Goal: Task Accomplishment & Management: Manage account settings

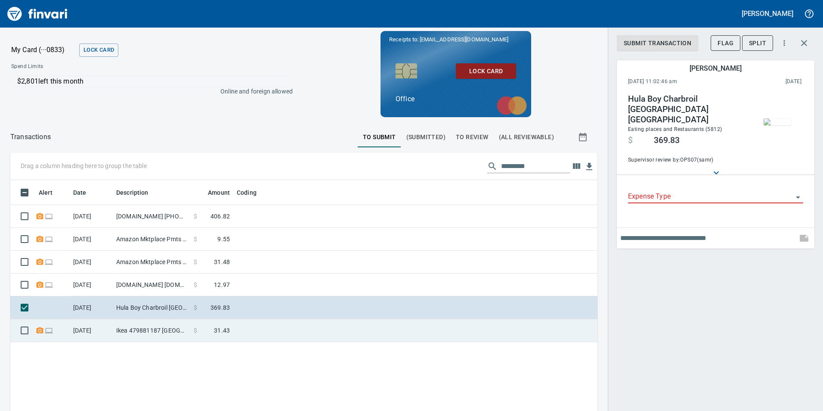
click at [167, 334] on td "Ikea 479881187 [GEOGRAPHIC_DATA]" at bounding box center [152, 330] width 78 height 23
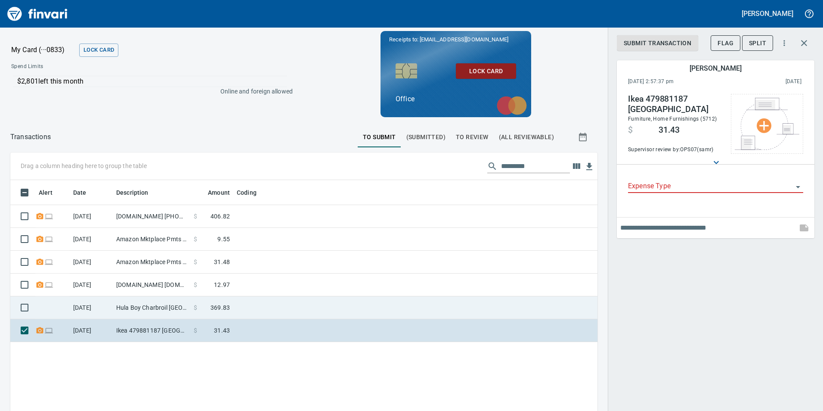
click at [162, 312] on td "Hula Boy Charbroil [GEOGRAPHIC_DATA] [GEOGRAPHIC_DATA]" at bounding box center [152, 307] width 78 height 23
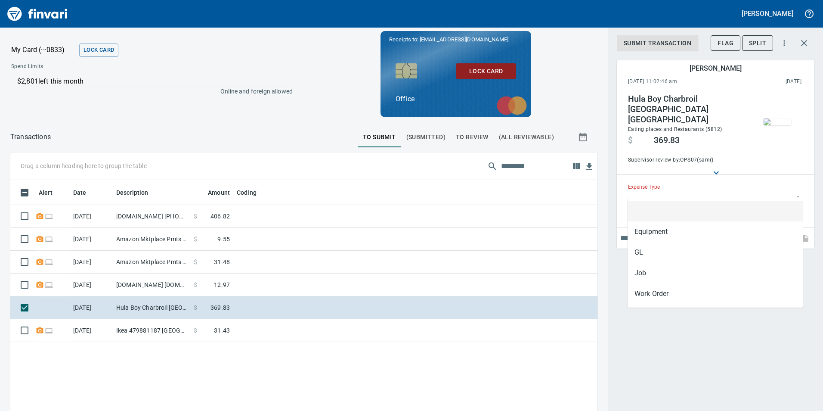
scroll to position [310, 574]
click at [689, 192] on input "Expense Type" at bounding box center [710, 197] width 165 height 12
click at [644, 254] on li "GL" at bounding box center [715, 252] width 175 height 21
type input "**"
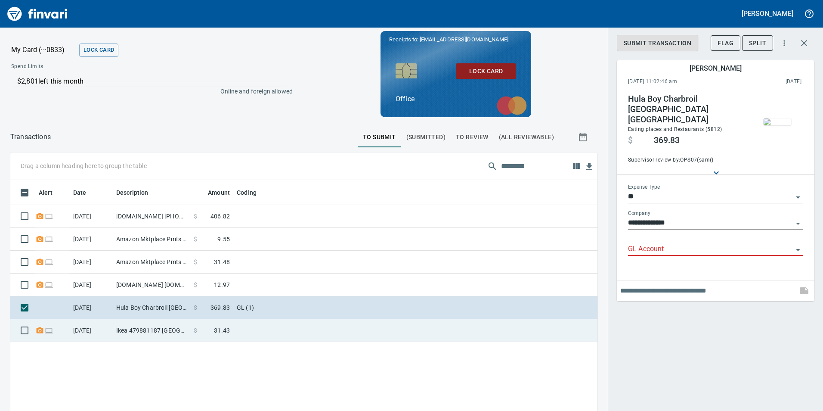
drag, startPoint x: 167, startPoint y: 337, endPoint x: 157, endPoint y: 337, distance: 9.9
click at [167, 337] on td "Ikea 479881187 [GEOGRAPHIC_DATA]" at bounding box center [152, 330] width 78 height 23
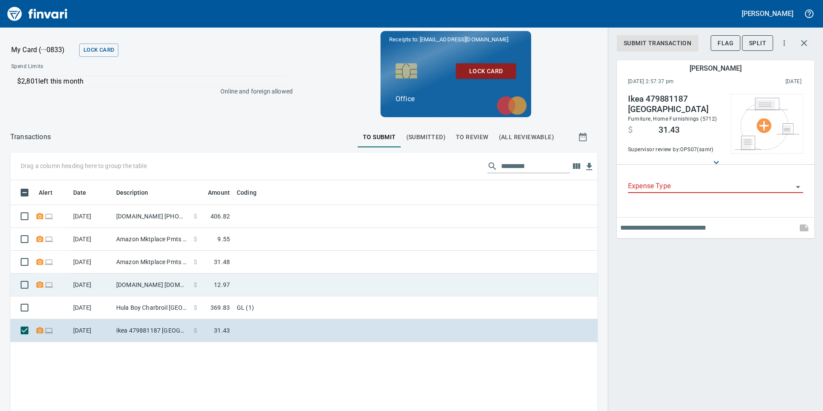
click at [128, 288] on td "[DOMAIN_NAME] [DOMAIN_NAME][URL] WA" at bounding box center [152, 284] width 78 height 23
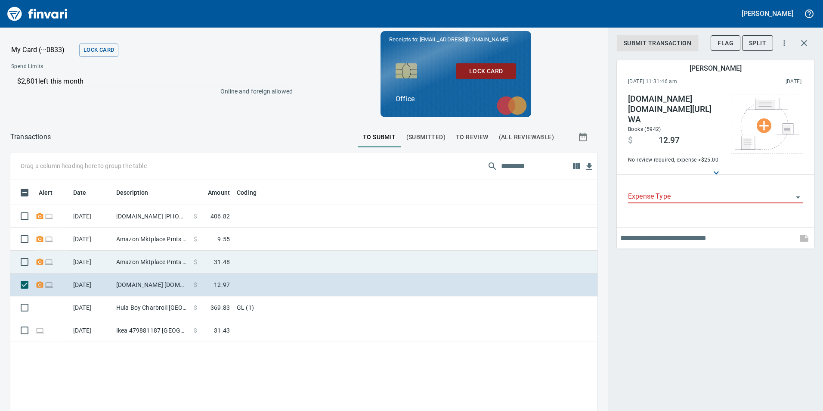
drag, startPoint x: 236, startPoint y: 264, endPoint x: 176, endPoint y: 253, distance: 60.9
click at [236, 264] on td at bounding box center [340, 262] width 215 height 23
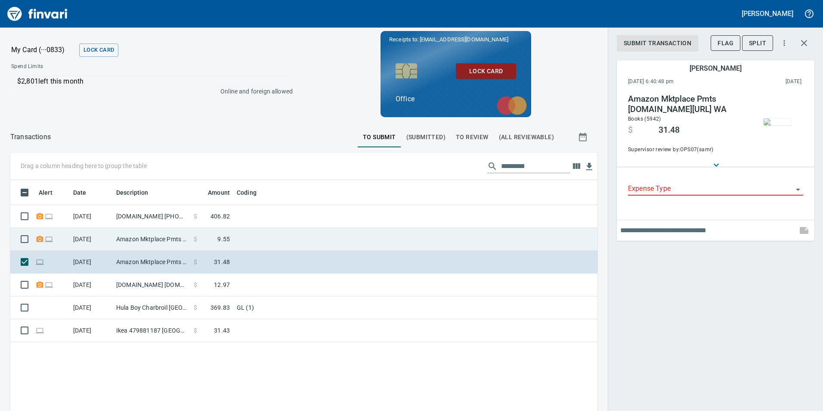
click at [282, 238] on td at bounding box center [340, 239] width 215 height 23
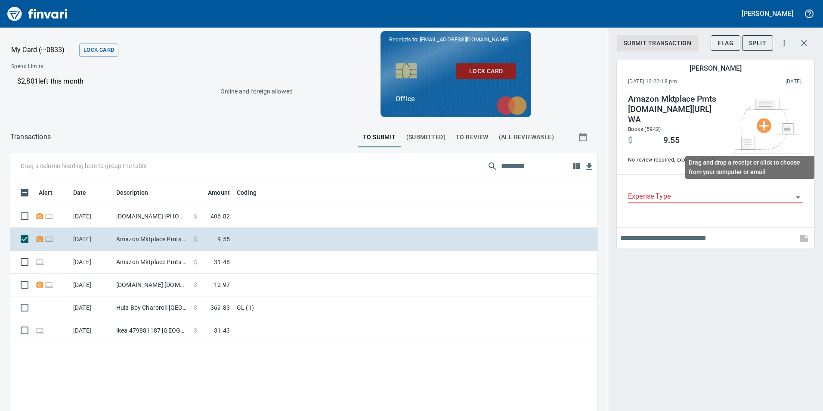
scroll to position [310, 574]
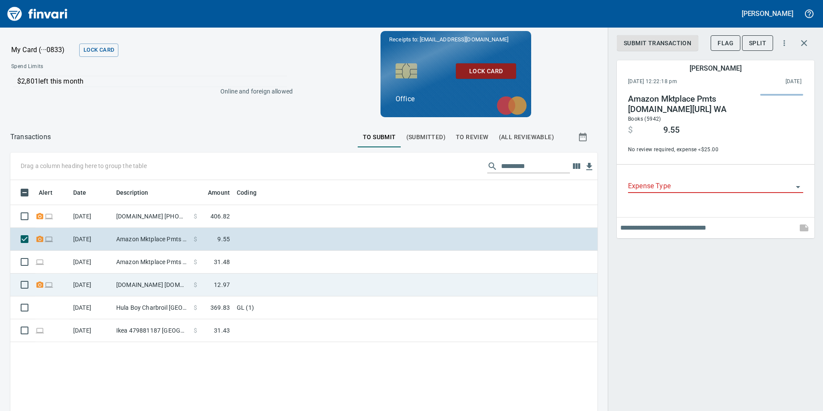
click at [172, 287] on td "[DOMAIN_NAME] [DOMAIN_NAME][URL] WA" at bounding box center [152, 284] width 78 height 23
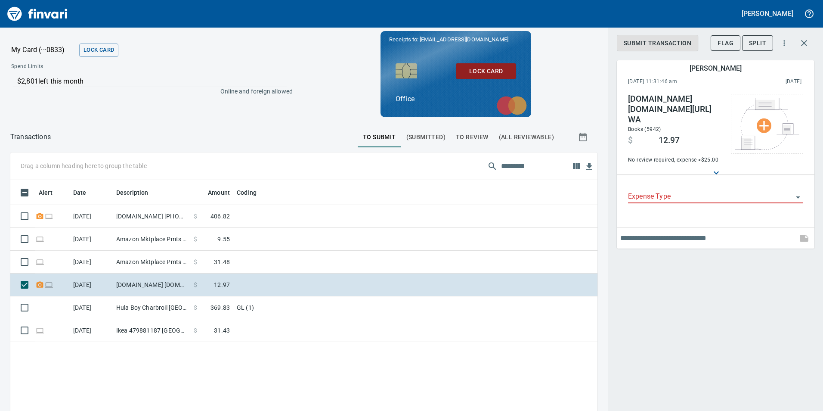
click at [198, 363] on div "Alert Date Description Amount Coding [DATE] [DOMAIN_NAME] [PHONE_NUMBER] GA $ 4…" at bounding box center [303, 338] width 587 height 316
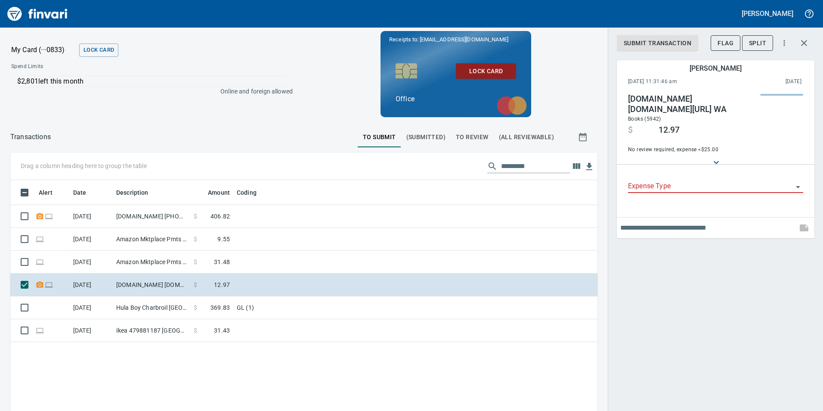
scroll to position [310, 574]
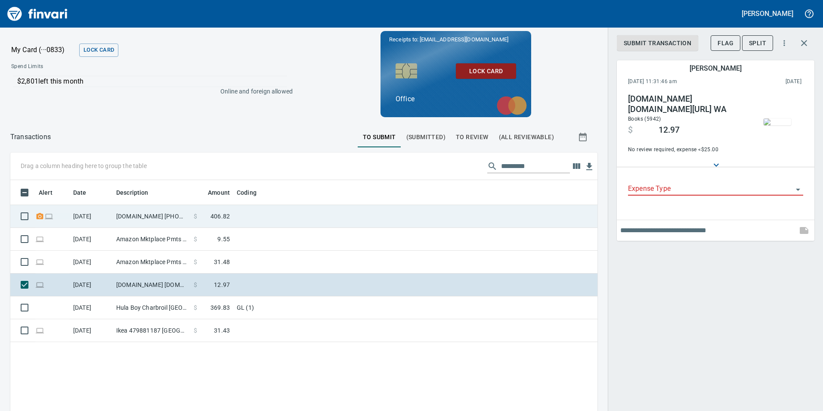
click at [114, 214] on td "[DOMAIN_NAME] [PHONE_NUMBER] [GEOGRAPHIC_DATA]" at bounding box center [152, 216] width 78 height 23
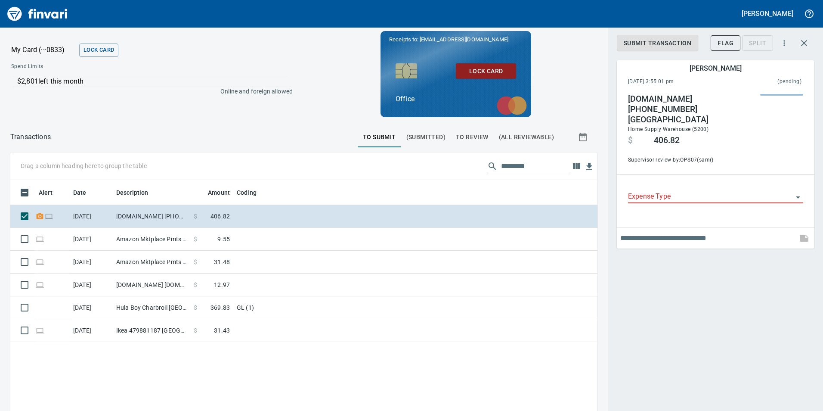
scroll to position [310, 574]
drag, startPoint x: 292, startPoint y: 93, endPoint x: 213, endPoint y: 100, distance: 79.5
click at [213, 100] on div "$2,801 left this month Online and foreign allowed" at bounding box center [151, 91] width 295 height 38
drag, startPoint x: 213, startPoint y: 100, endPoint x: 214, endPoint y: 121, distance: 20.7
click at [214, 121] on div "My Card (···0833) Lock Card Spend Limits $2,801 left this month Online and fore…" at bounding box center [411, 219] width 823 height 383
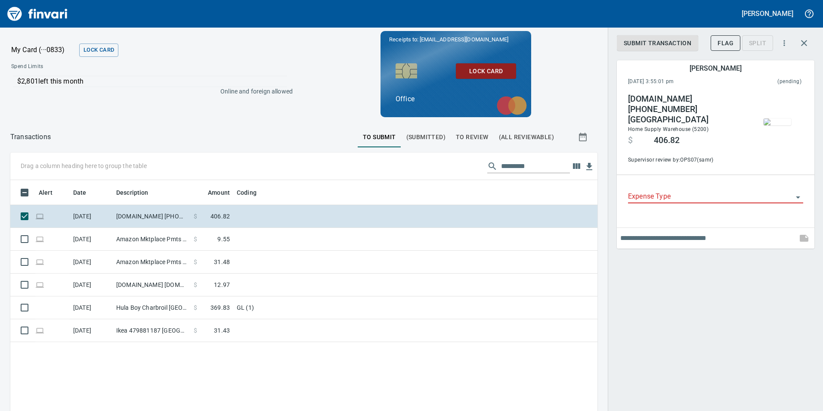
click at [756, 304] on div "Submit Transaction Flag Split [PERSON_NAME] [DATE] 3:55:01 pm (pending) [DOMAIN…" at bounding box center [715, 205] width 215 height 411
drag, startPoint x: 197, startPoint y: 93, endPoint x: 188, endPoint y: 81, distance: 15.2
click at [197, 93] on p "Online and foreign allowed" at bounding box center [148, 91] width 288 height 9
